Goal: Navigation & Orientation: Understand site structure

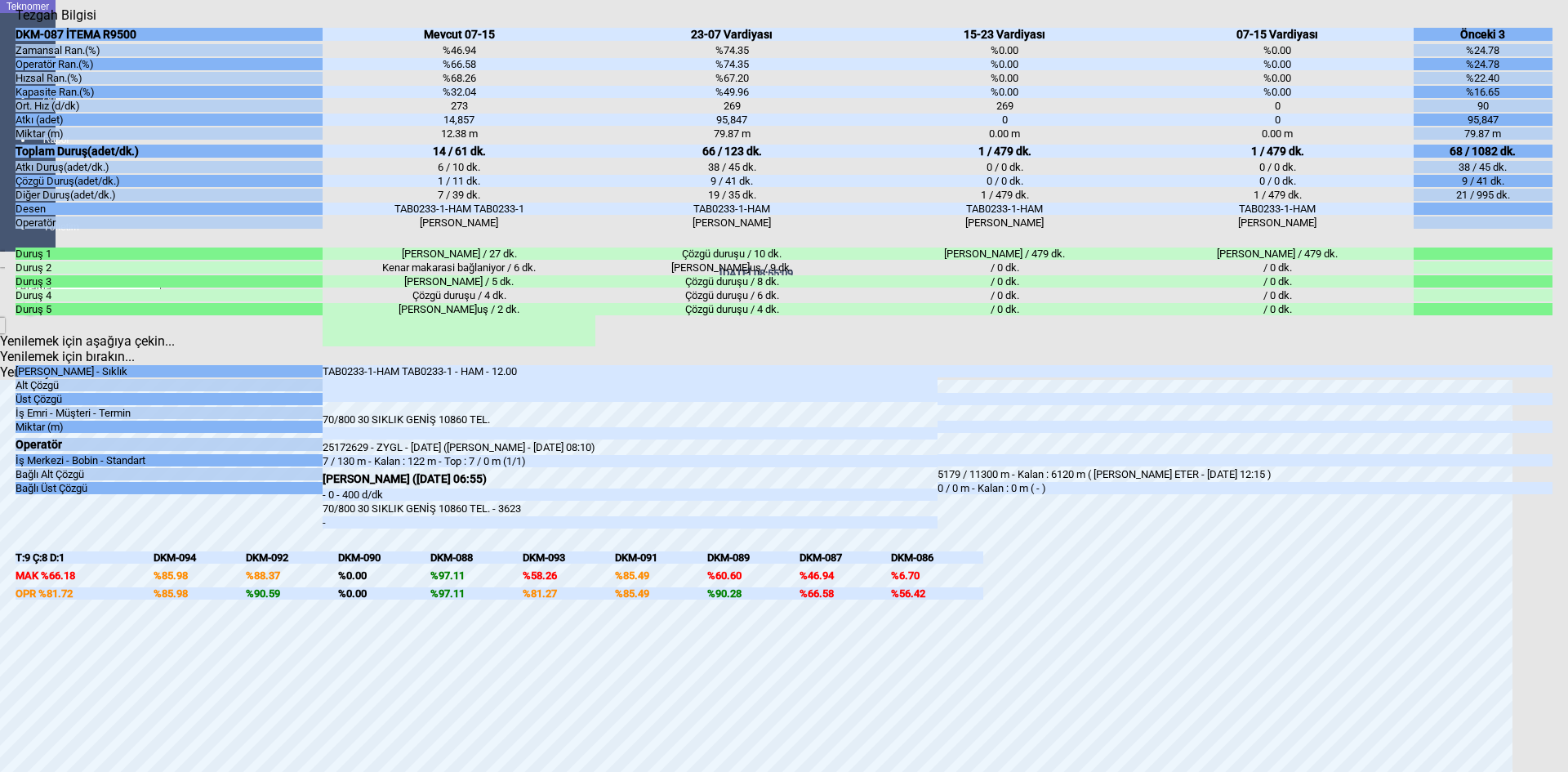
click at [5, 472] on body "Teknomer İzleme Analiz Rapor Sistem Yönetim [DATE] 08:55:09 Yenilemek için aşağ…" at bounding box center [784, 386] width 1568 height 772
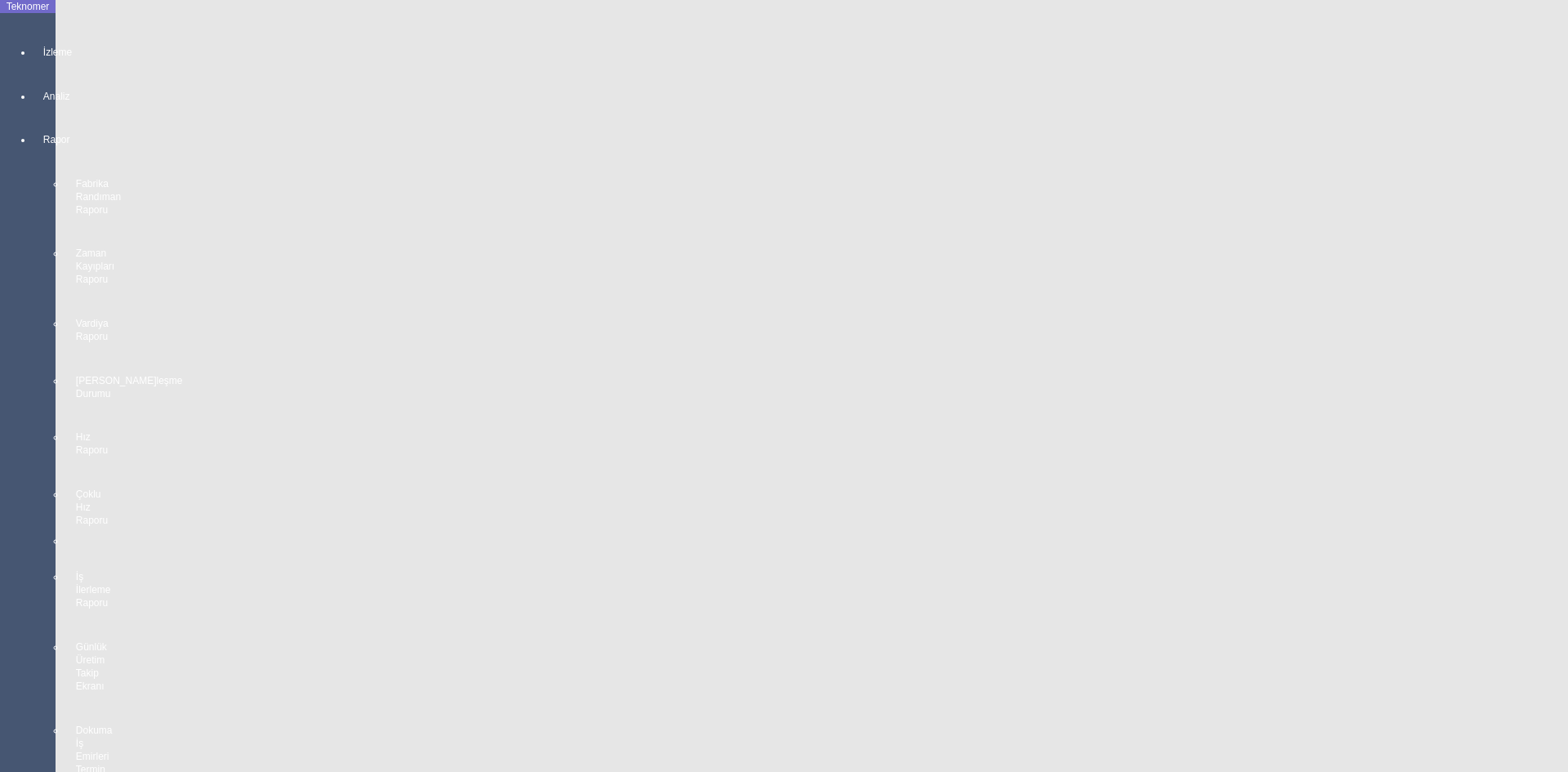
scroll to position [981, 0]
click at [0, 467] on body "Teknomer İzleme Analiz Rapor Fabrika Randıman Raporu Zaman Kayıpları Raporu Var…" at bounding box center [784, 386] width 1568 height 772
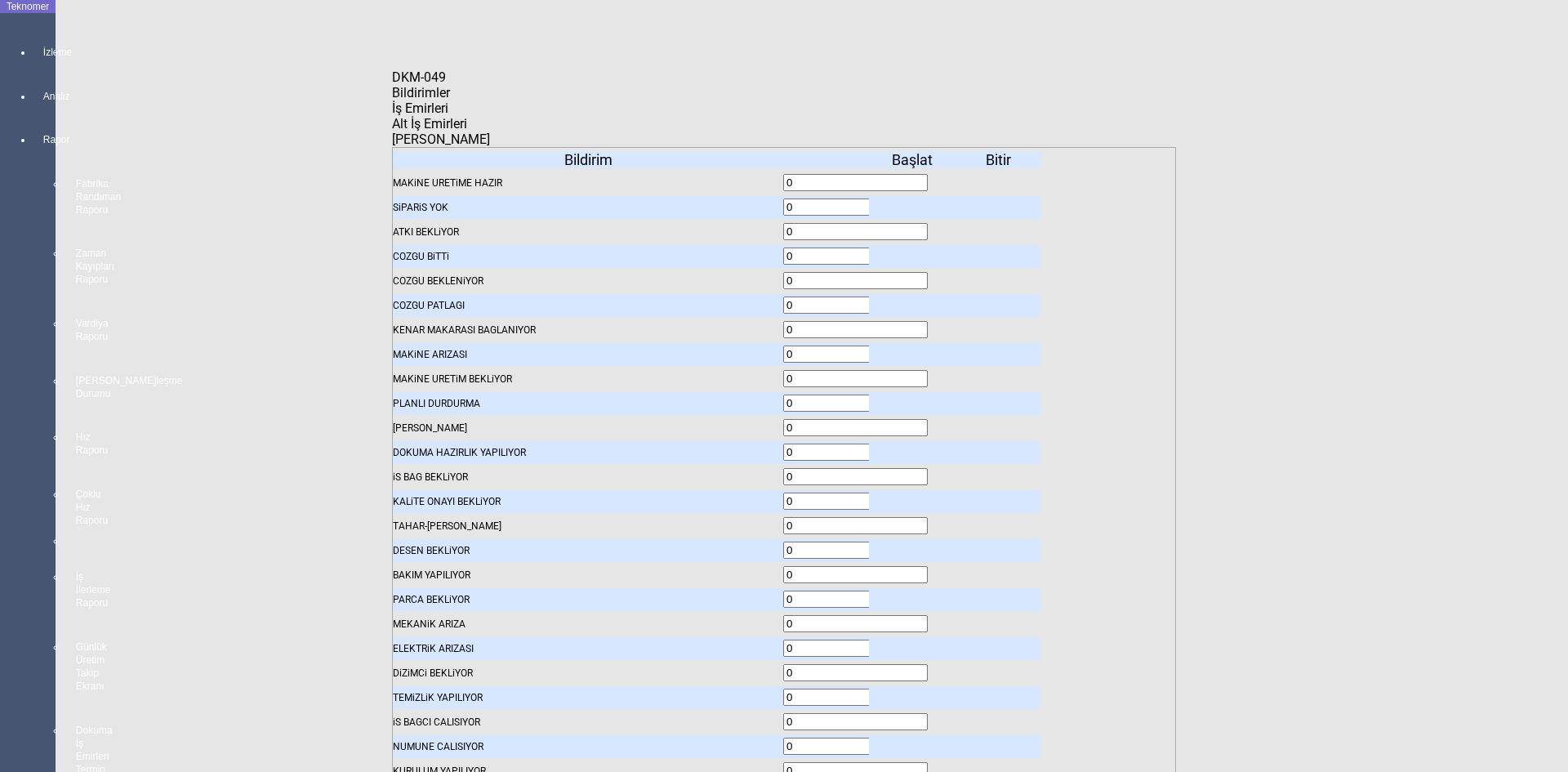
click at [448, 116] on span "İş Emirleri" at bounding box center [420, 108] width 56 height 15
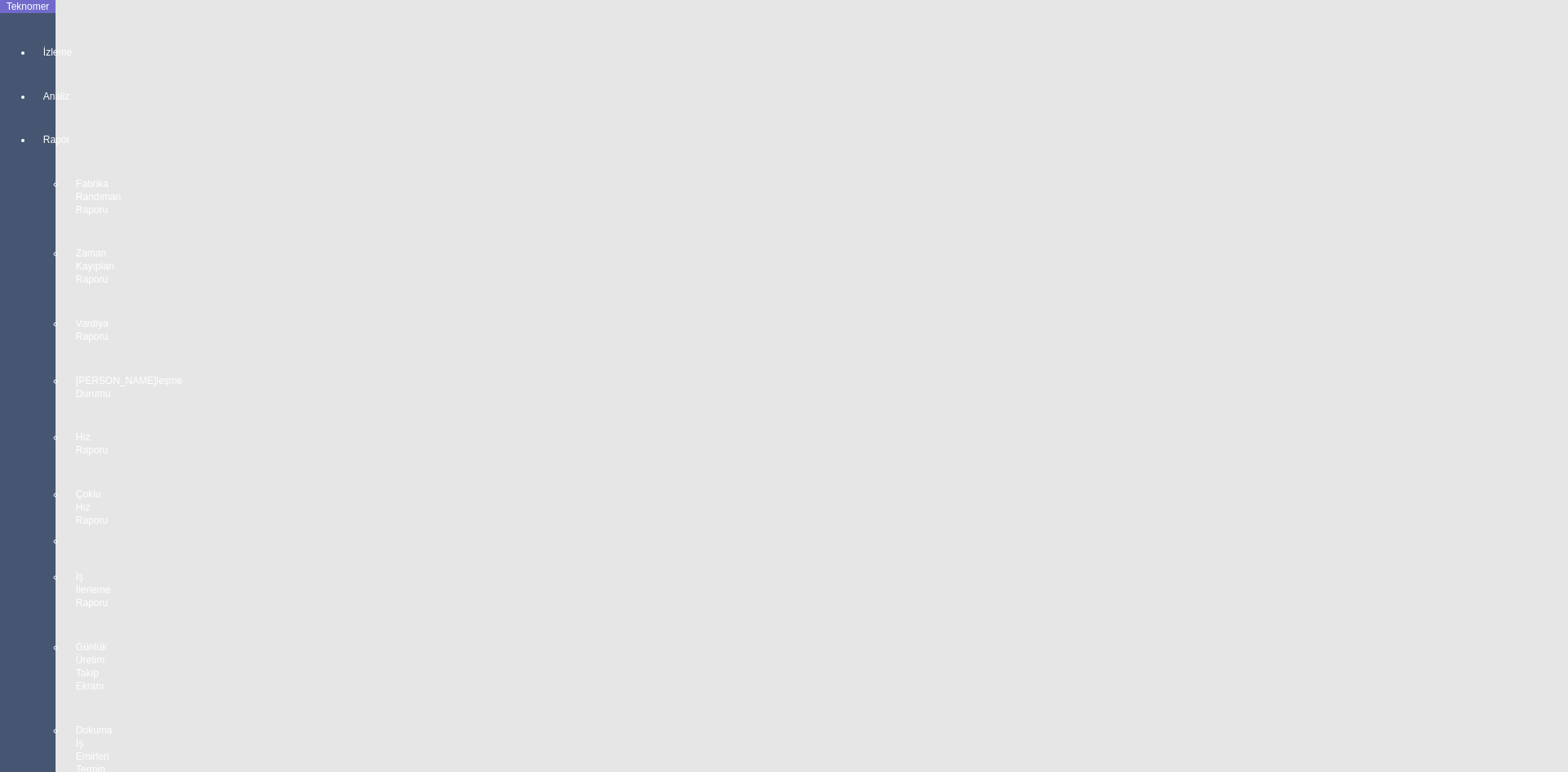
click at [0, 414] on body "Teknomer İzleme Analiz Rapor Fabrika Randıman Raporu Zaman Kayıpları Raporu Var…" at bounding box center [784, 386] width 1568 height 772
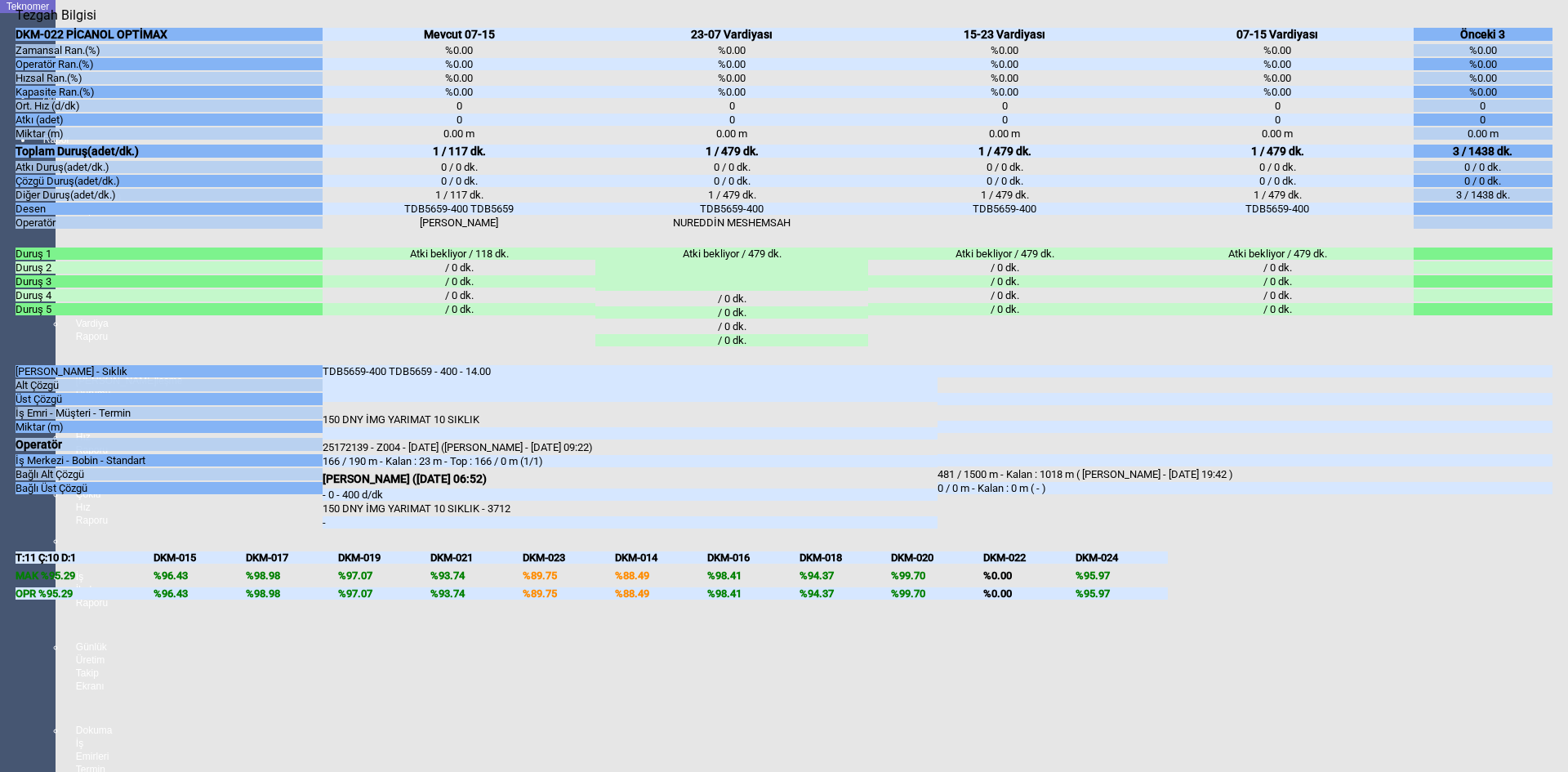
click at [8, 425] on body "Teknomer İzleme Analiz Rapor Fabrika Randıman Raporu Zaman Kayıpları Raporu Var…" at bounding box center [784, 386] width 1568 height 772
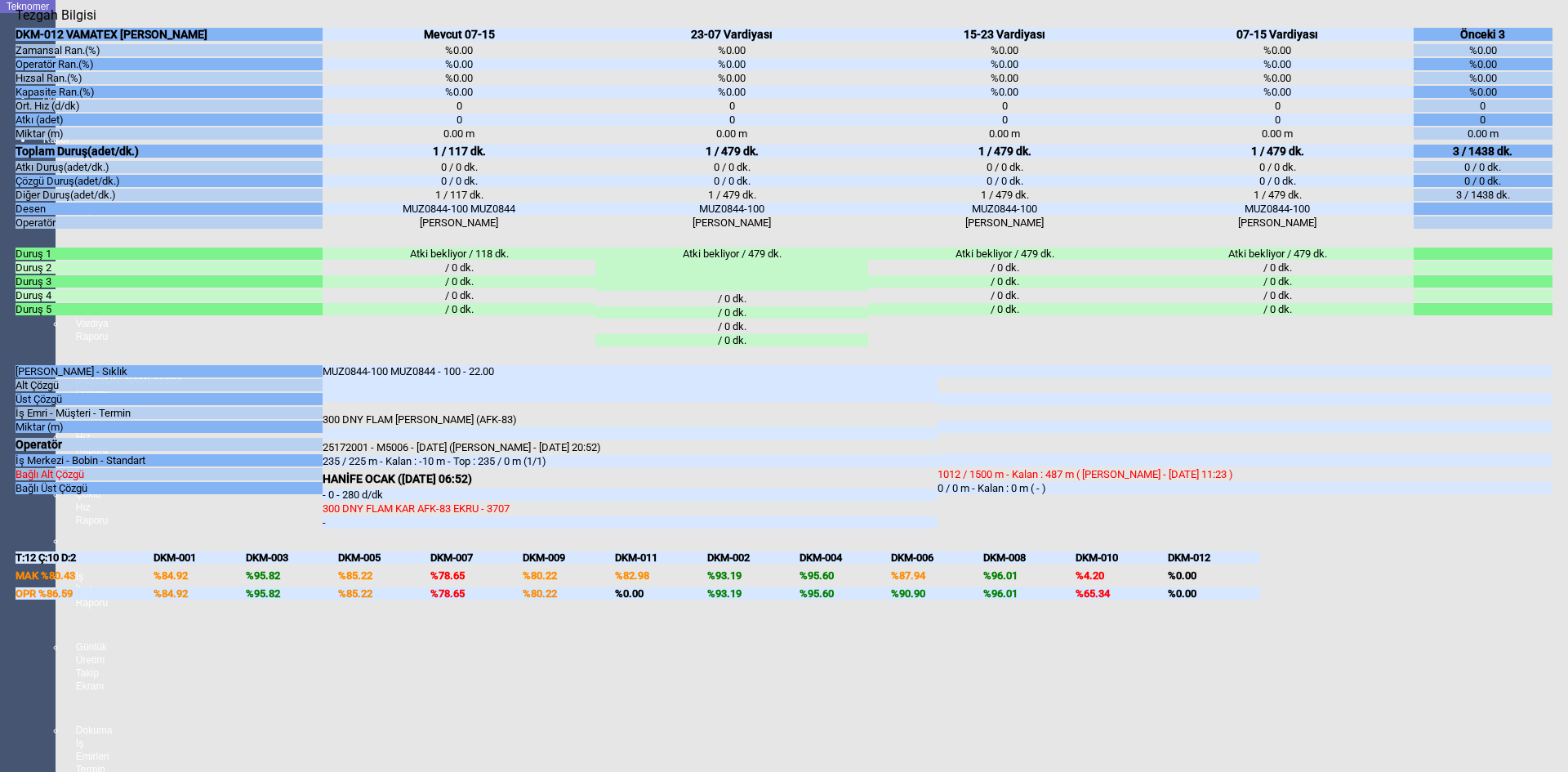
drag, startPoint x: 2, startPoint y: 524, endPoint x: 33, endPoint y: 527, distance: 31.1
click at [5, 524] on body "Teknomer İzleme Analiz Rapor Fabrika Randıman Raporu Zaman Kayıpları Raporu Var…" at bounding box center [784, 386] width 1568 height 772
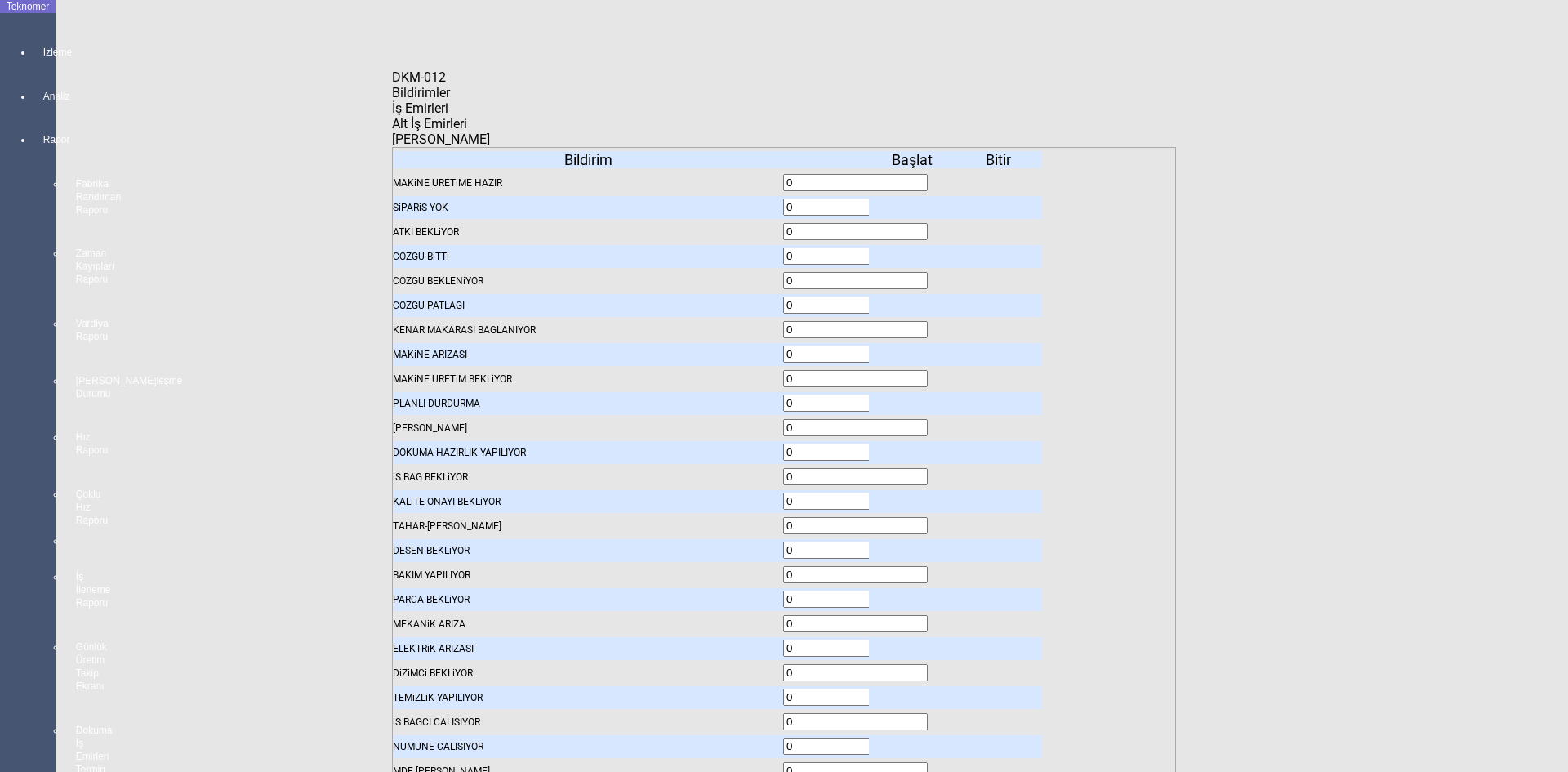
click at [13, 375] on body "Teknomer İzleme Analiz Rapor Fabrika Randıman Raporu Zaman Kayıpları Raporu Var…" at bounding box center [784, 386] width 1568 height 772
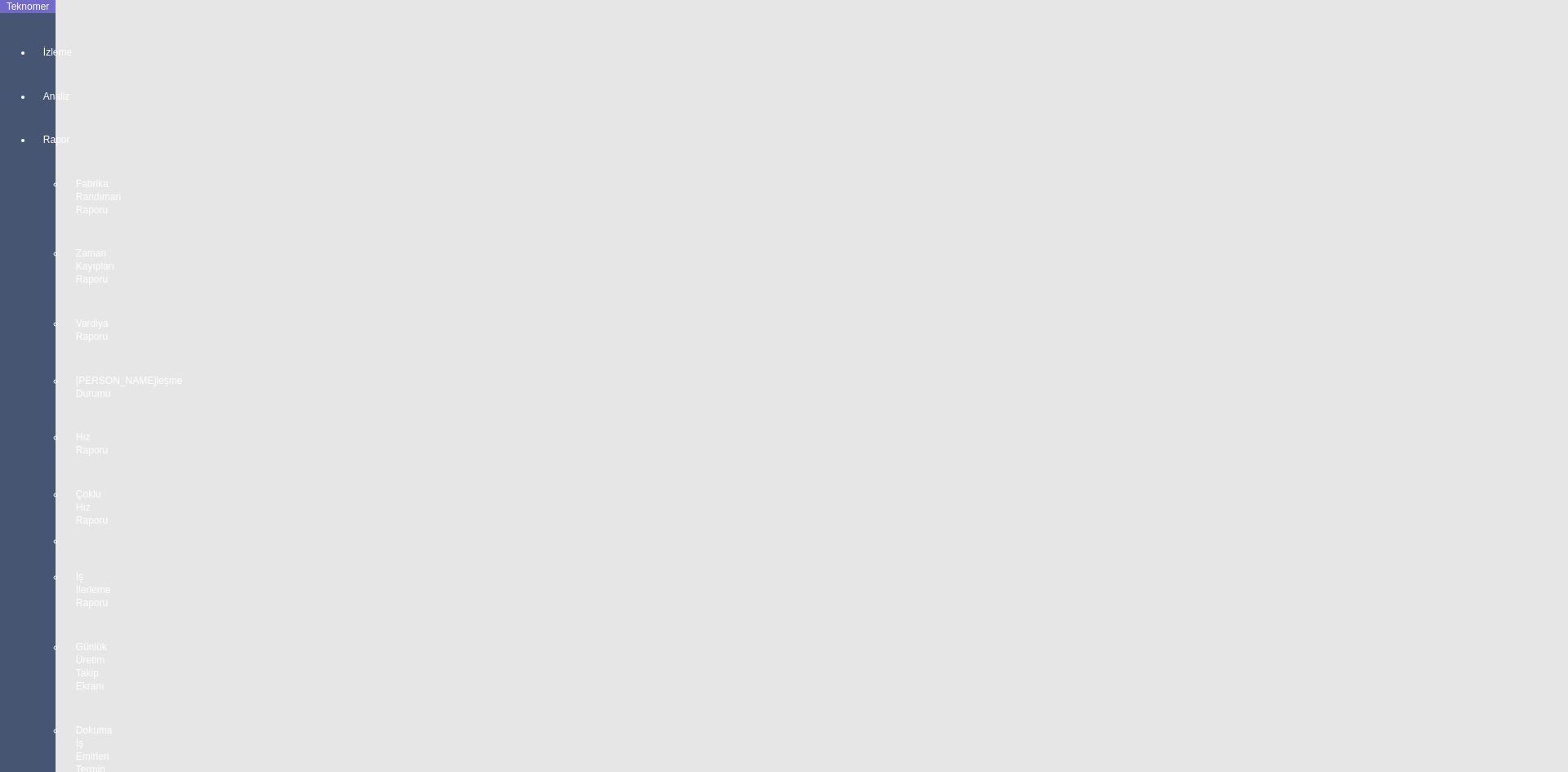
scroll to position [2663, 0]
click at [5, 479] on body "Teknomer İzleme Analiz Rapor Fabrika Randıman Raporu Zaman Kayıpları Raporu Var…" at bounding box center [784, 386] width 1568 height 772
click at [0, 431] on body "Teknomer İzleme MAKİNE YERLEŞİM PLANI Analiz Üretim ve Randıman Analizi Persone…" at bounding box center [784, 386] width 1568 height 772
click at [13, 446] on body "Teknomer İzleme MAKİNE YERLEŞİM PLANI Analiz Üretim ve Randıman Analizi Persone…" at bounding box center [784, 386] width 1568 height 772
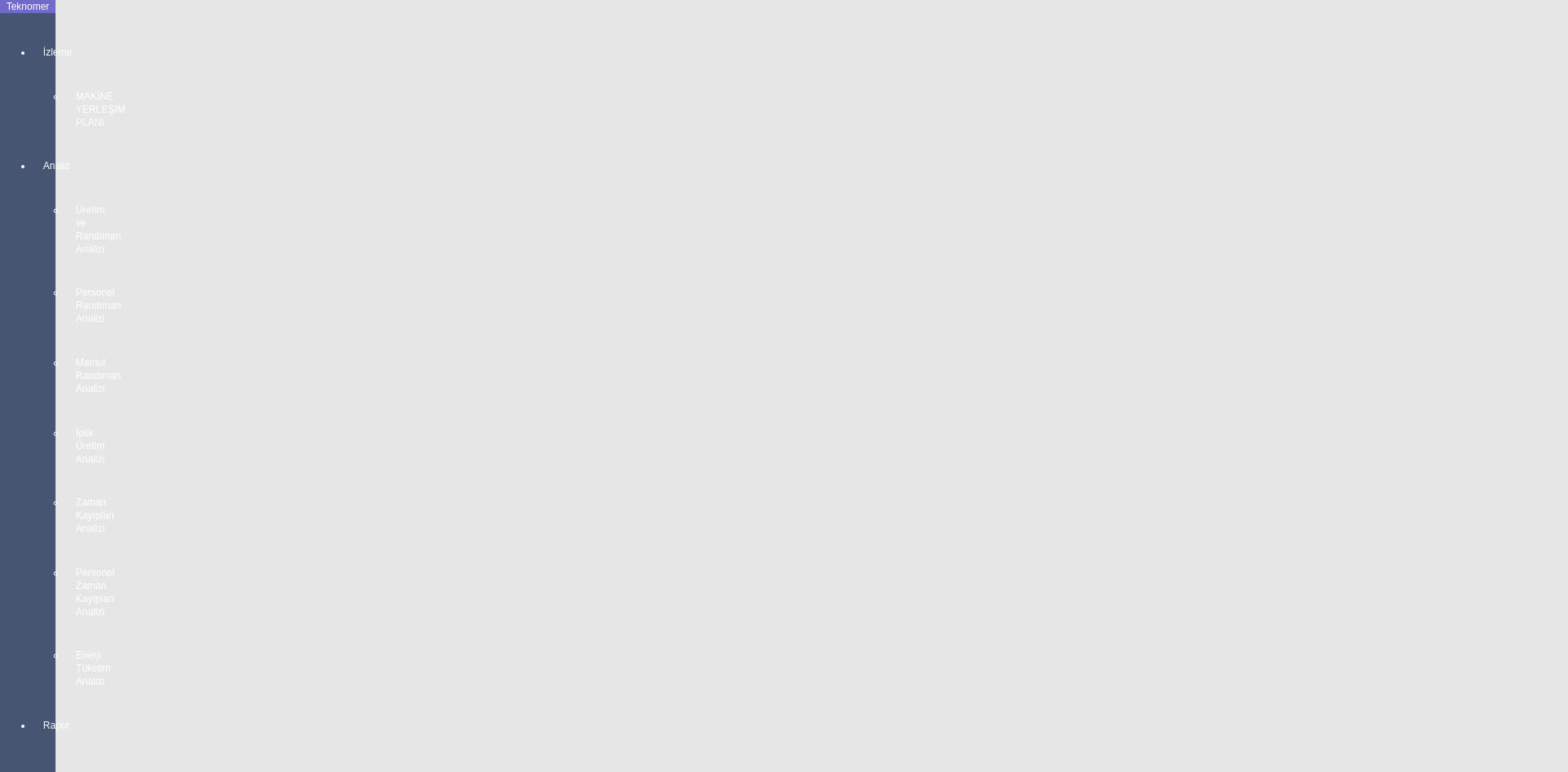
scroll to position [947, 0]
click at [5, 438] on body "Teknomer İzleme MAKİNE YERLEŞİM PLANI Analiz Üretim ve Randıman Analizi Persone…" at bounding box center [784, 386] width 1568 height 772
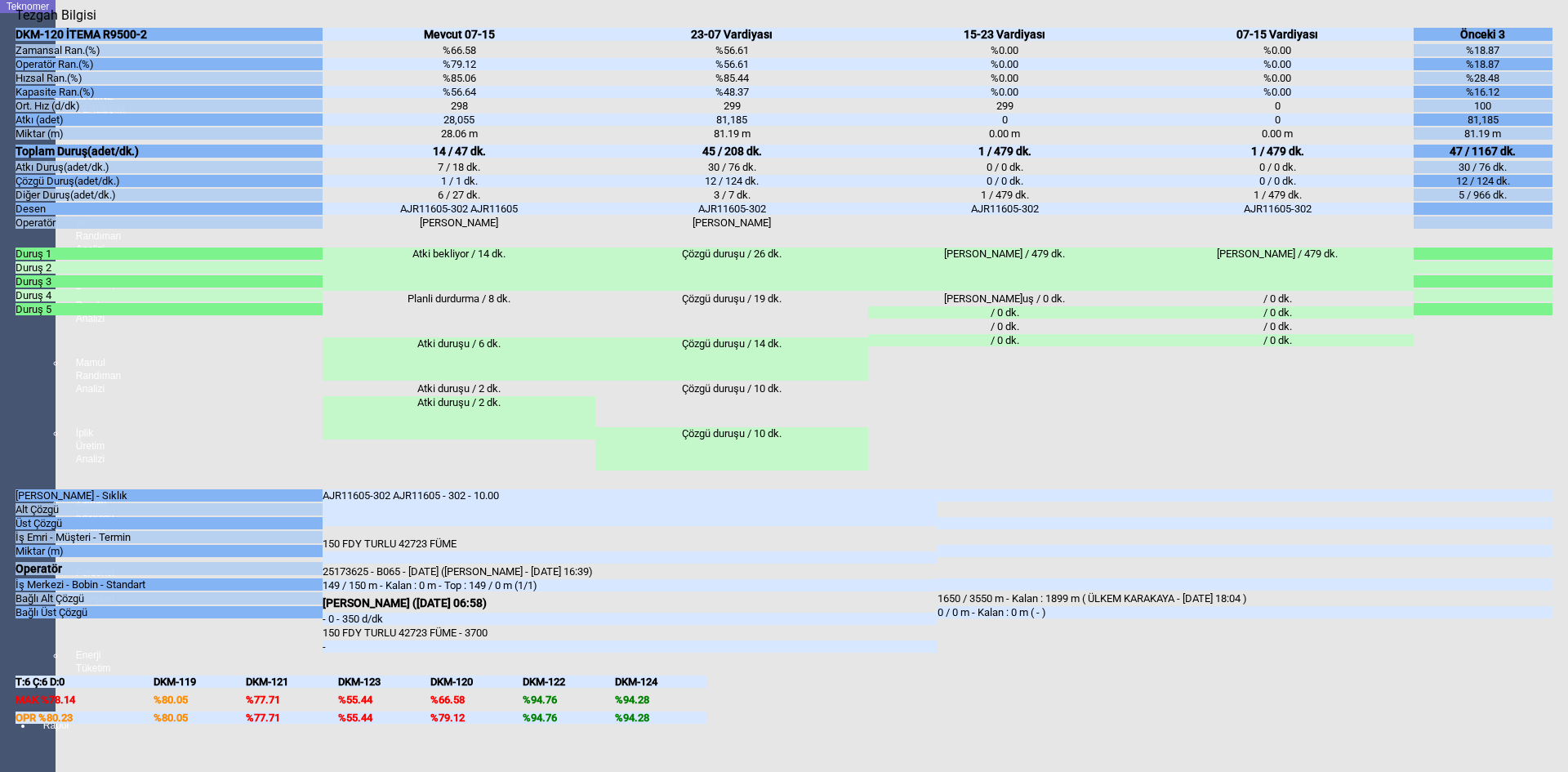
click at [0, 526] on body "Teknomer İzleme MAKİNE YERLEŞİM PLANI Analiz Üretim ve Randıman Analizi Persone…" at bounding box center [784, 386] width 1568 height 772
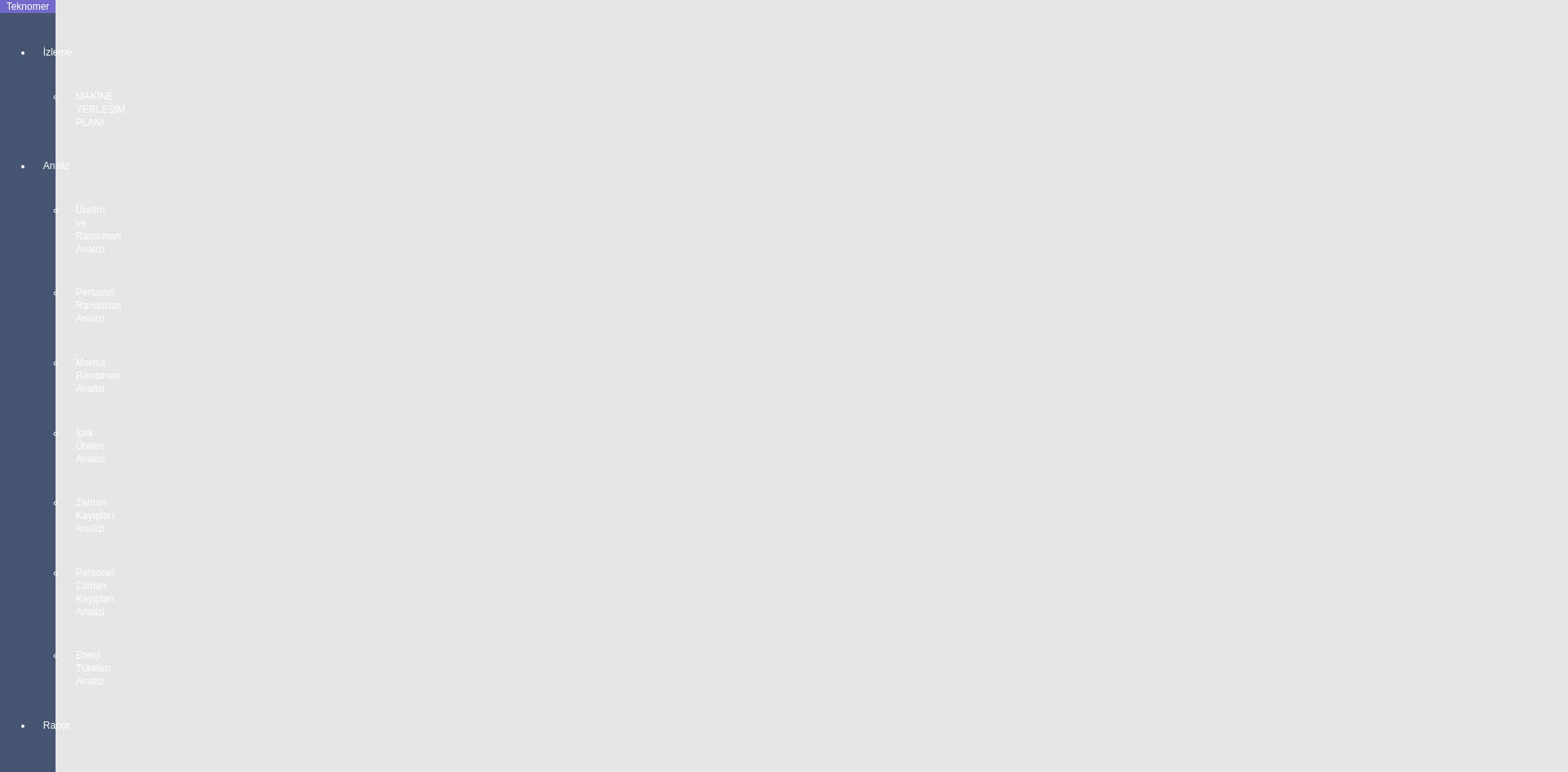
scroll to position [1062, 0]
click at [0, 513] on body "Teknomer İzleme MAKİNE YERLEŞİM PLANI Analiz Üretim ve Randıman Analizi Persone…" at bounding box center [784, 386] width 1568 height 772
click at [0, 566] on body "Teknomer İzleme MAKİNE YERLEŞİM PLANI Analiz Üretim ve Randıman Analizi Persone…" at bounding box center [784, 386] width 1568 height 772
click at [0, 427] on body "Teknomer İzleme MAKİNE YERLEŞİM PLANI Analiz Üretim ve Randıman Analizi Persone…" at bounding box center [784, 386] width 1568 height 772
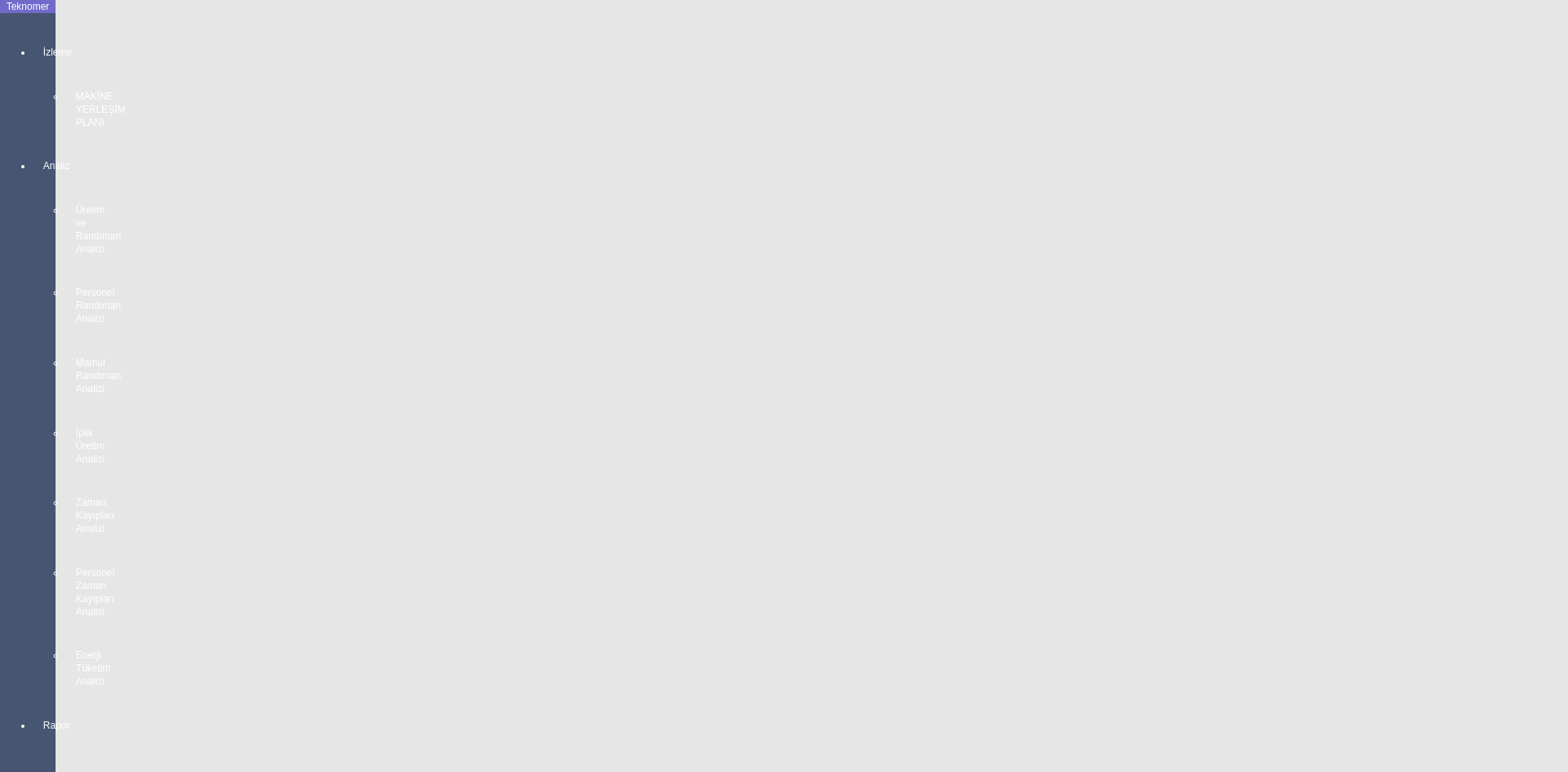
scroll to position [784, 0]
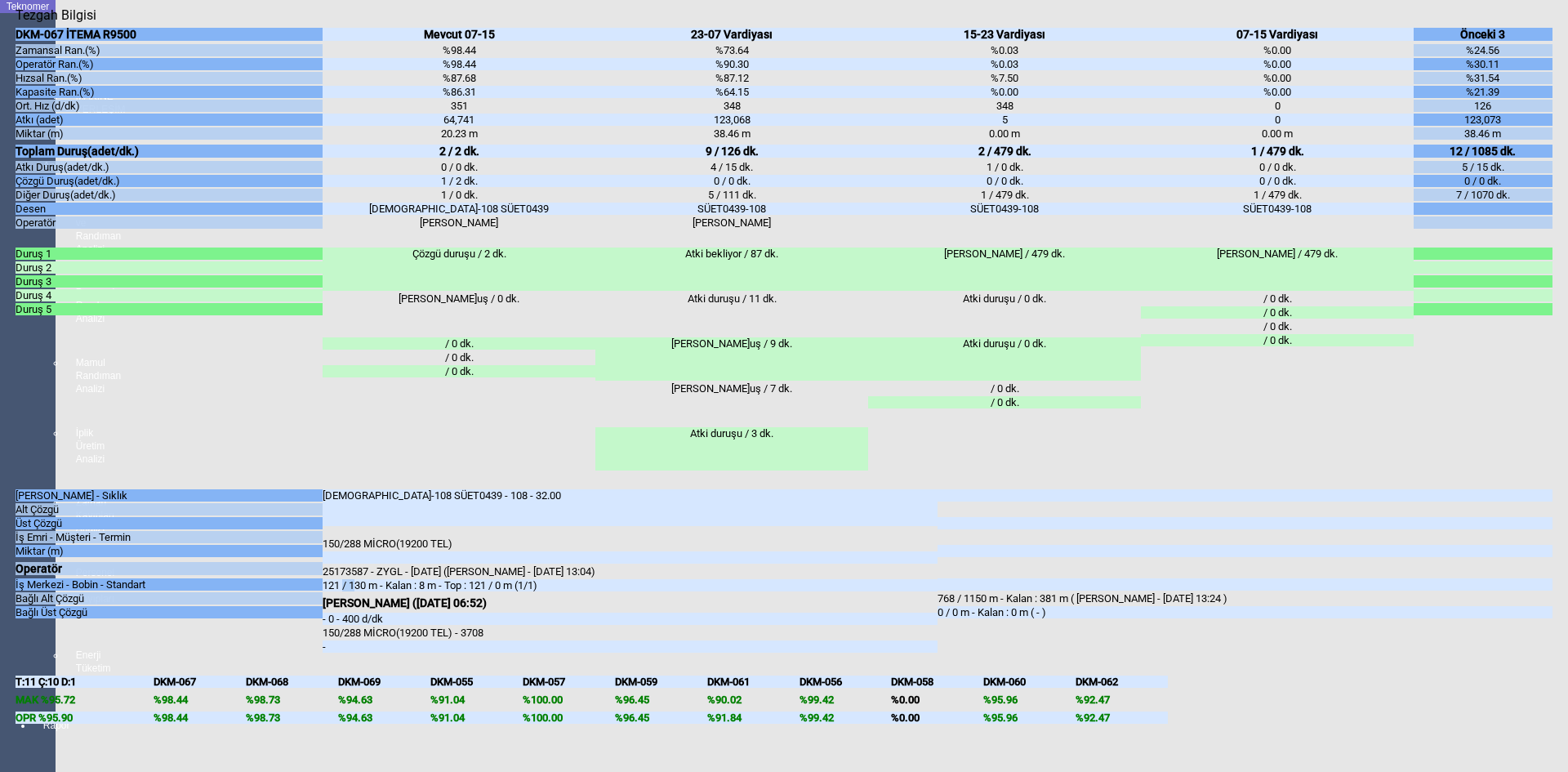
drag, startPoint x: 349, startPoint y: 455, endPoint x: 360, endPoint y: 455, distance: 11.0
click at [360, 579] on div "121 / 130 m - Kalan : 8 m - Top : 121 / 0 m (1/1)" at bounding box center [630, 585] width 615 height 13
click at [0, 516] on body "Teknomer İzleme MAKİNE YERLEŞİM PLANI Analiz Üretim ve Randıman Analizi Persone…" at bounding box center [784, 386] width 1568 height 772
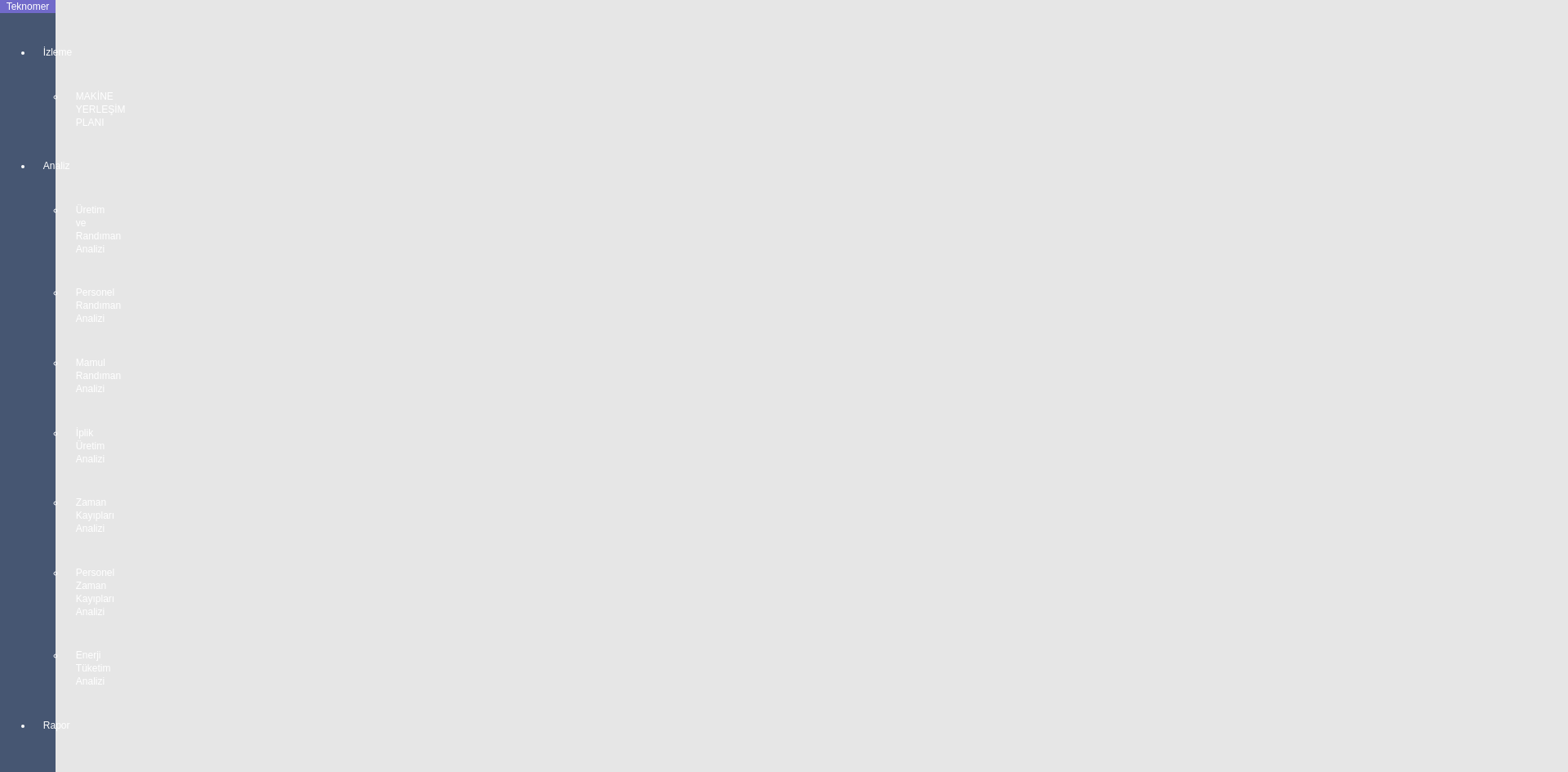
scroll to position [2907, 0]
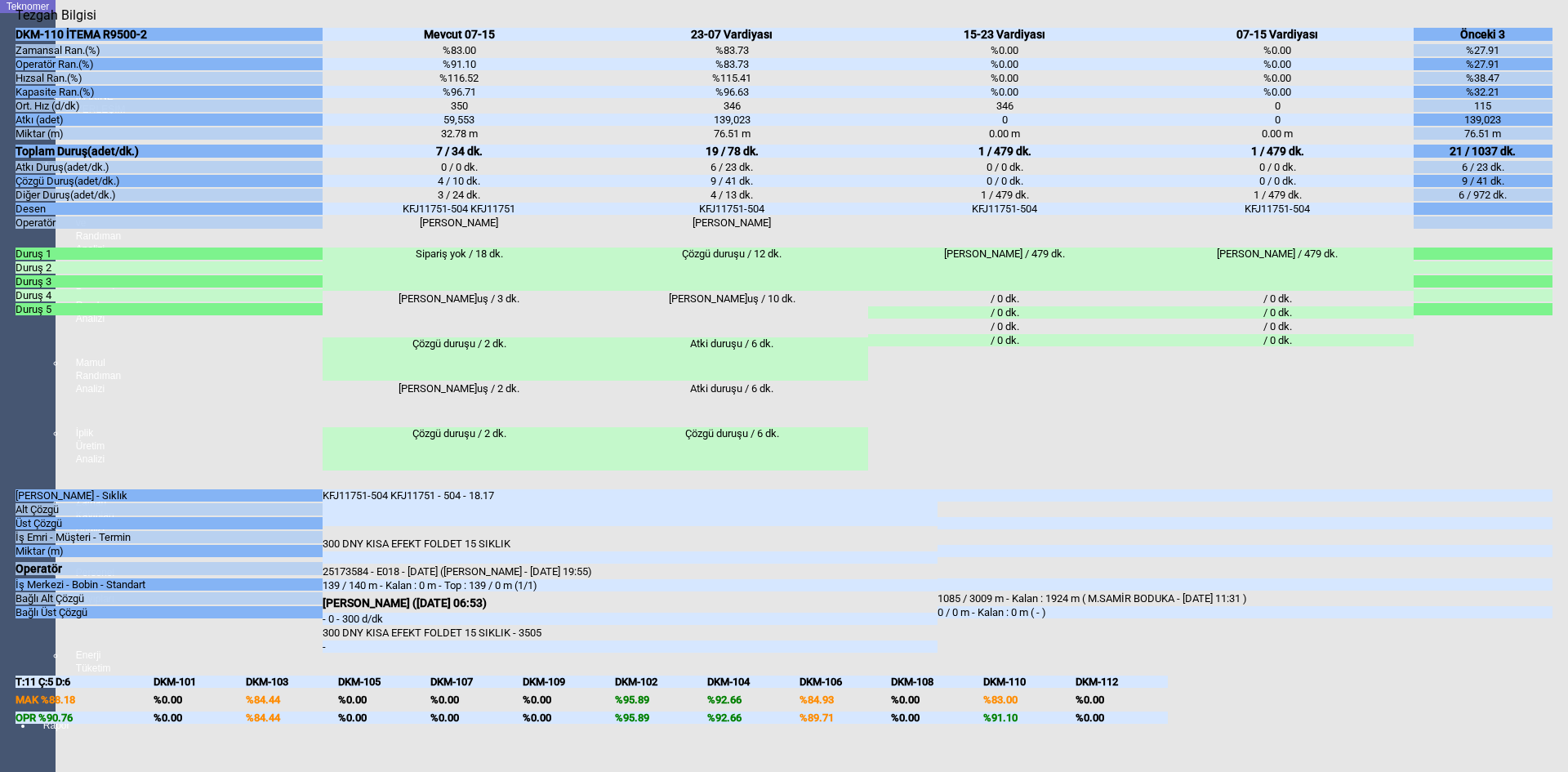
click at [0, 594] on body "Teknomer İzleme MAKİNE YERLEŞİM PLANI Analiz Üretim ve Randıman Analizi Persone…" at bounding box center [784, 386] width 1568 height 772
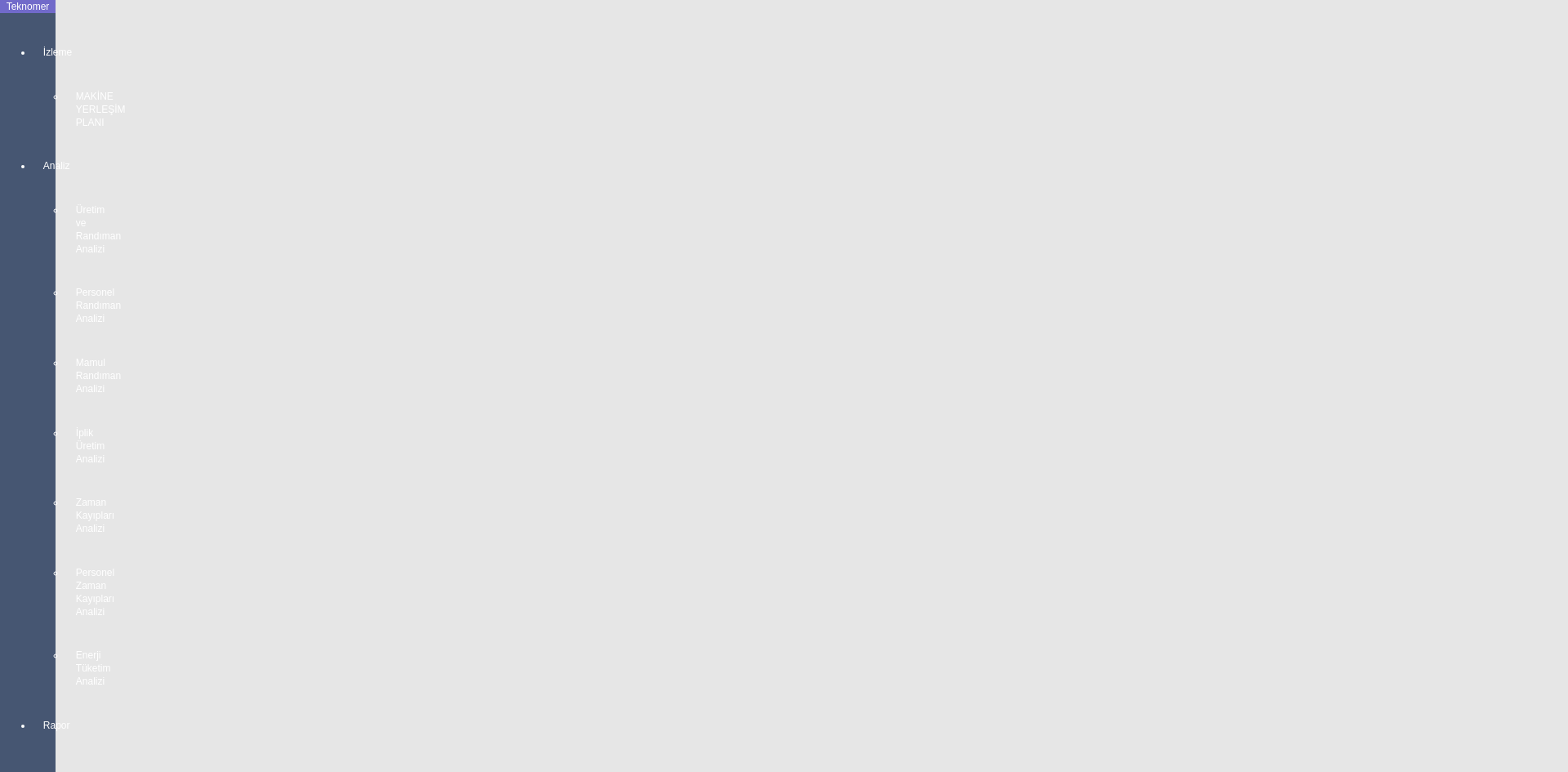
scroll to position [538, 0]
